Goal: Transaction & Acquisition: Purchase product/service

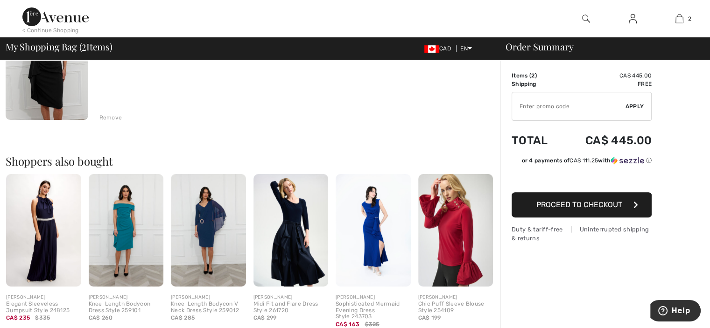
scroll to position [280, 0]
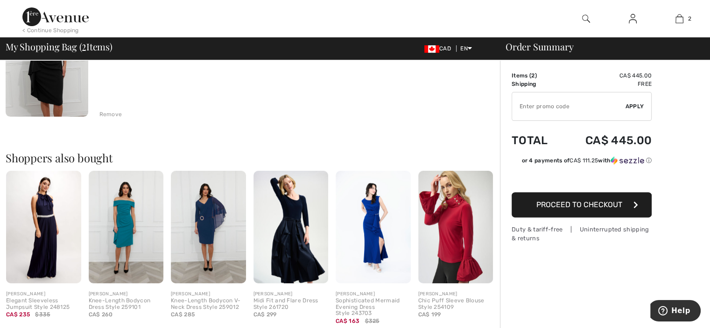
click at [47, 79] on img at bounding box center [47, 55] width 83 height 124
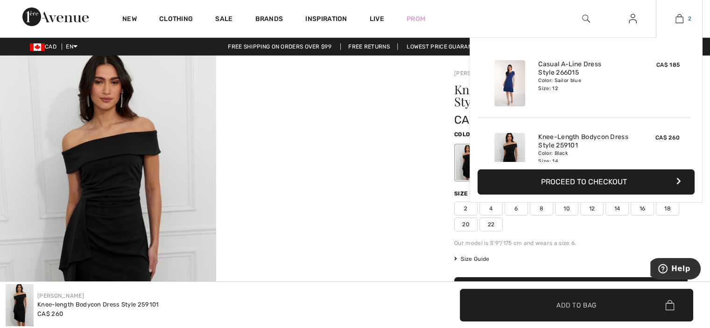
click at [678, 18] on img at bounding box center [679, 18] width 8 height 11
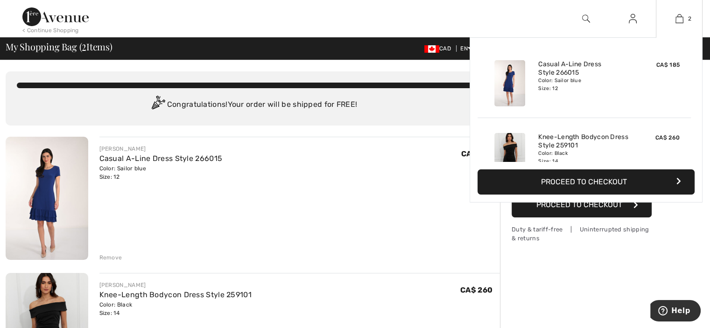
click at [615, 185] on button "Proceed to Checkout" at bounding box center [585, 181] width 217 height 25
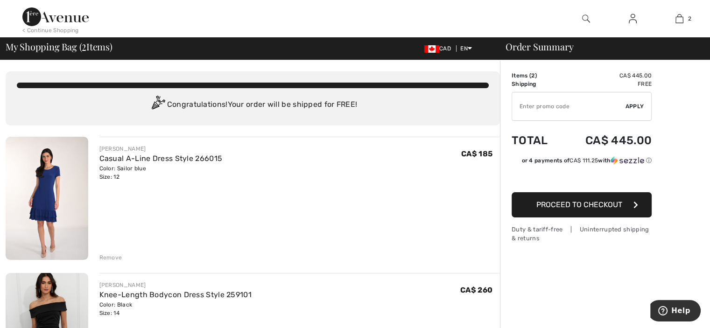
click at [556, 206] on span "Proceed to Checkout" at bounding box center [579, 204] width 86 height 9
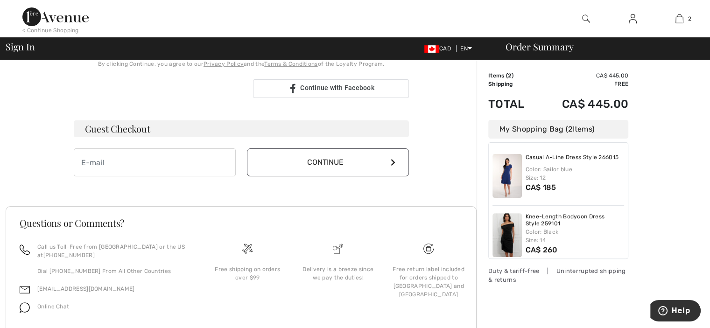
scroll to position [266, 0]
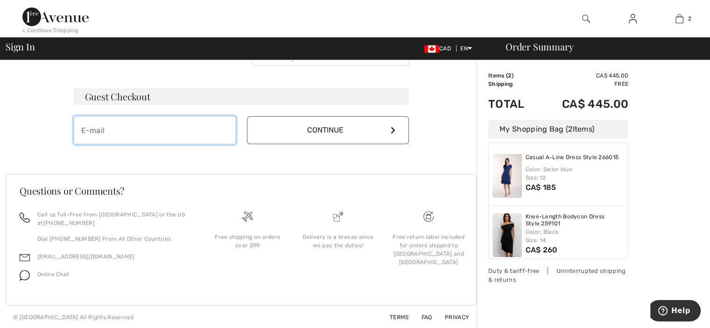
click at [103, 130] on input "email" at bounding box center [155, 130] width 162 height 28
type input "josy_gallo@hotmail.com"
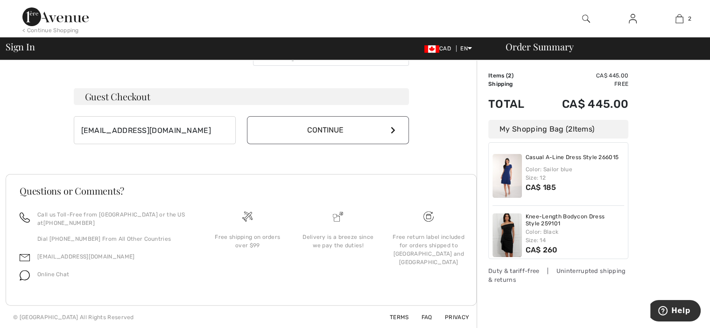
click at [297, 140] on button "Continue" at bounding box center [328, 130] width 162 height 28
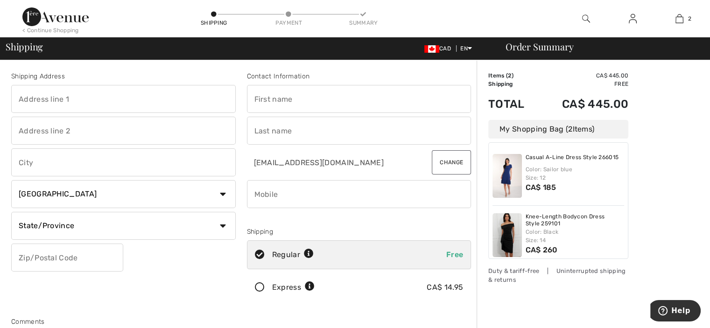
click at [88, 105] on input "text" at bounding box center [123, 99] width 224 height 28
click at [29, 165] on input "text" at bounding box center [123, 163] width 224 height 28
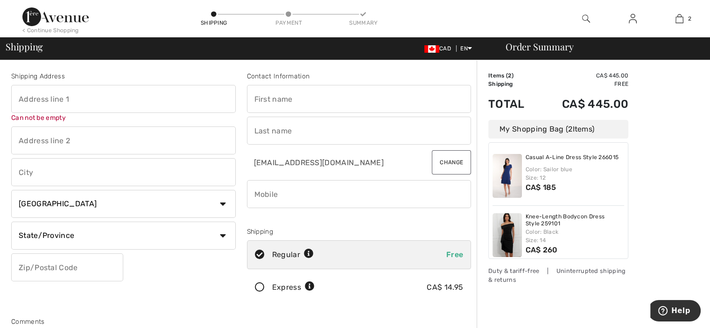
type input "[PERSON_NAME]"
type input "[STREET_ADDRESS][PERSON_NAME]"
select select "ON"
type input "L4J1J7"
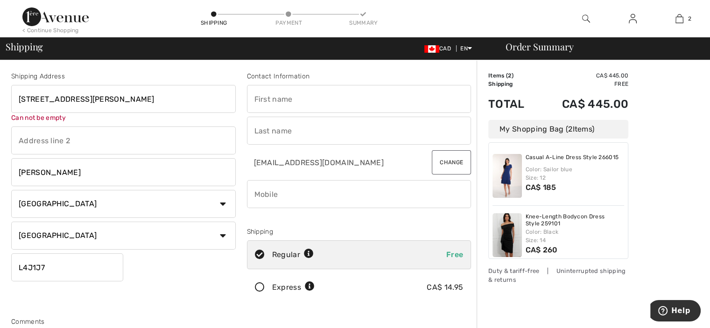
type input "Josy"
type input "[PERSON_NAME]"
type input "4168356263"
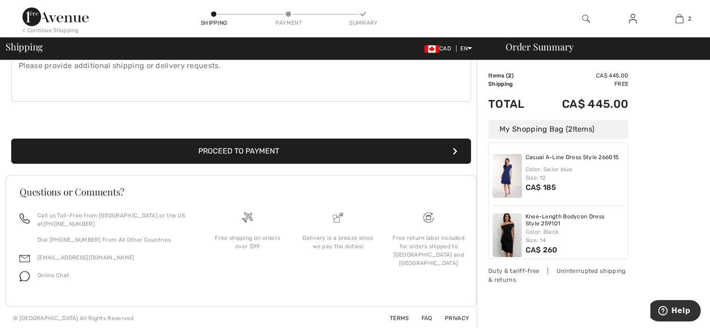
scroll to position [278, 0]
click at [239, 149] on button "Proceed to Payment" at bounding box center [241, 151] width 460 height 25
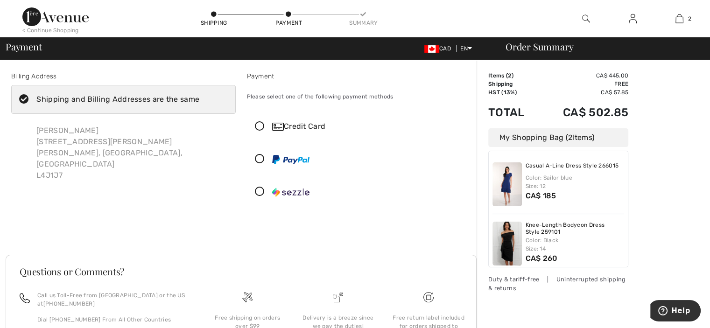
click at [255, 125] on icon at bounding box center [259, 127] width 25 height 10
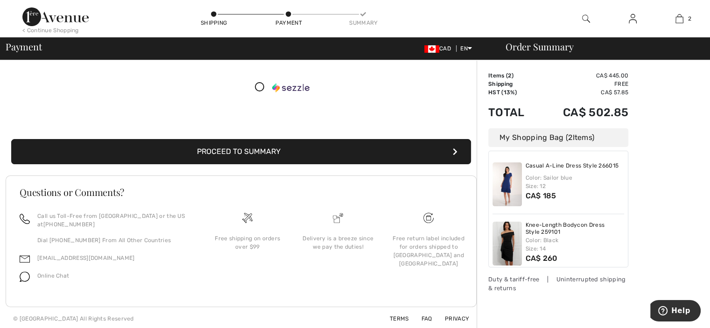
scroll to position [210, 0]
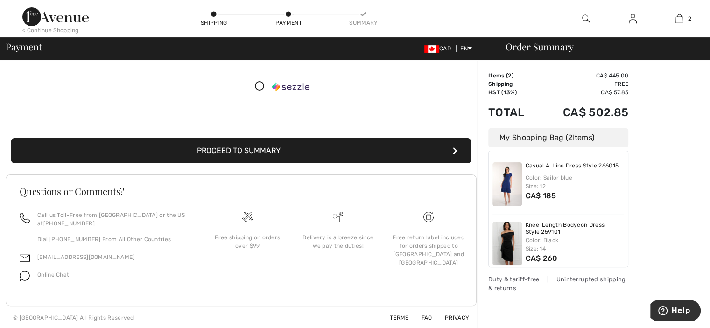
click at [267, 141] on button "Proceed to Summary" at bounding box center [241, 150] width 460 height 25
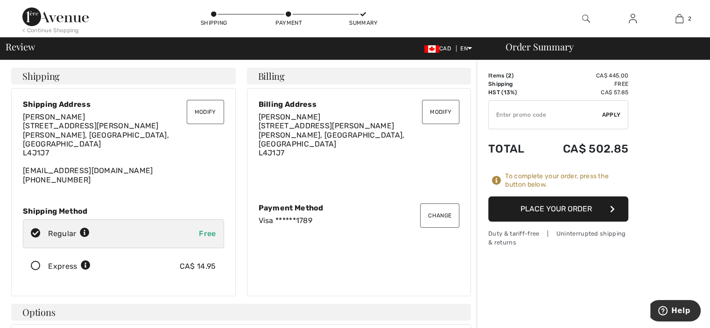
click at [206, 229] on span "Free" at bounding box center [207, 233] width 17 height 9
radio input "true"
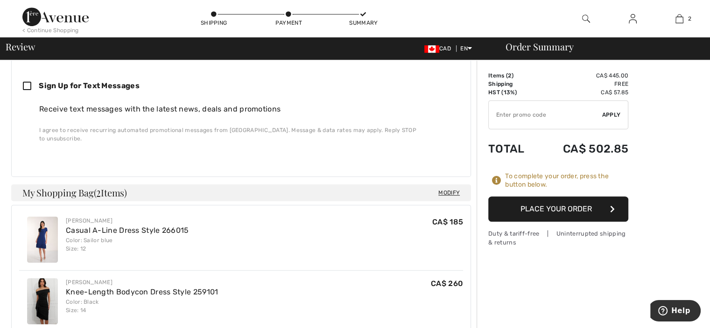
scroll to position [473, 0]
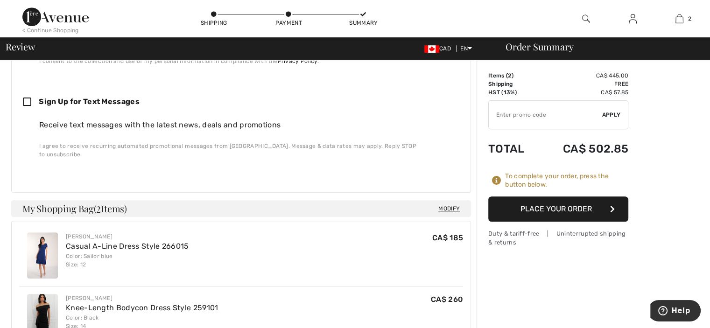
click at [554, 213] on button "Place Your Order" at bounding box center [558, 208] width 140 height 25
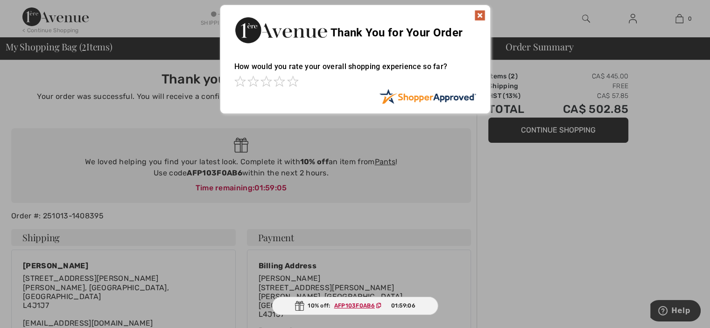
click at [483, 14] on img at bounding box center [479, 15] width 11 height 11
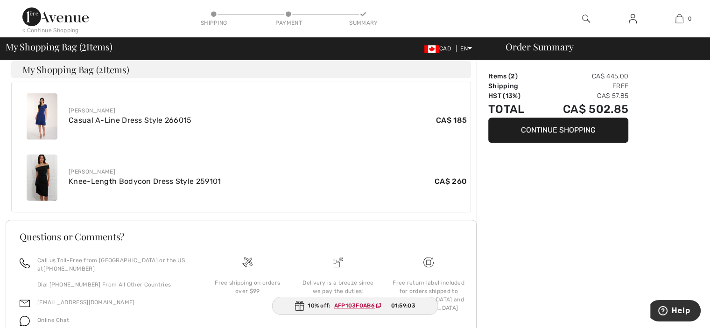
scroll to position [327, 0]
